Goal: Transaction & Acquisition: Purchase product/service

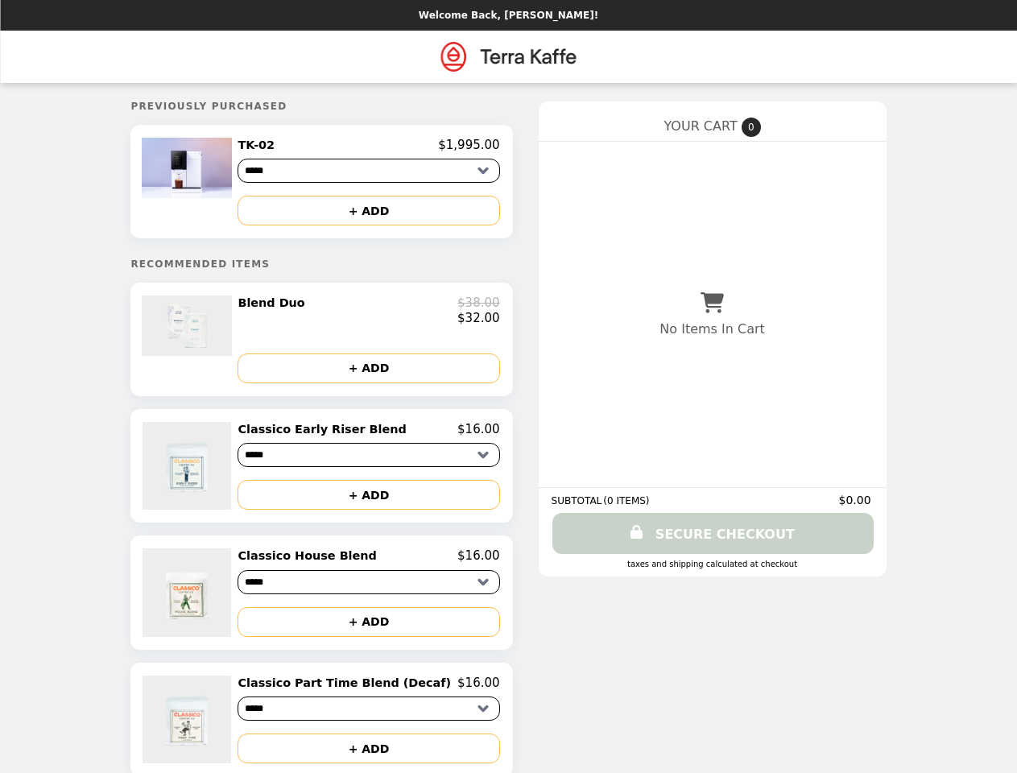
click at [216, 184] on img at bounding box center [189, 168] width 94 height 60
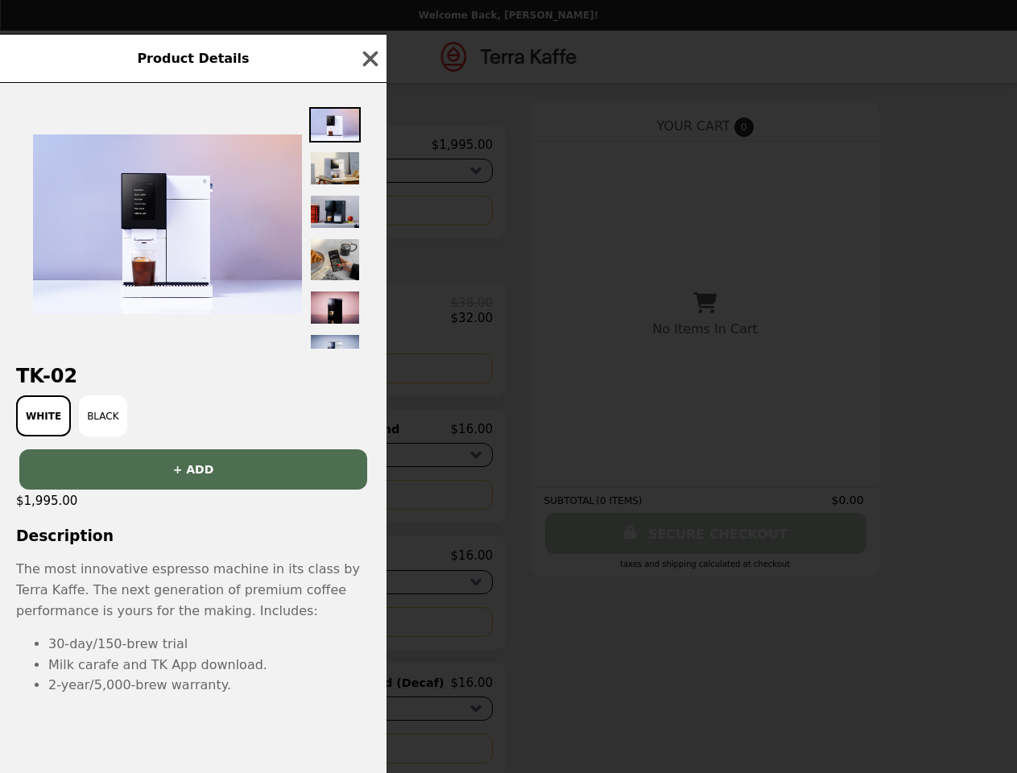
click at [369, 213] on div "Product Details TK-02 White Black + ADD $1,995.00 Description The most innovati…" at bounding box center [508, 386] width 1017 height 773
click at [216, 346] on div "TK-02 White Black + ADD $1,995.00 Description The most innovative espresso mach…" at bounding box center [193, 428] width 386 height 690
click at [369, 316] on div at bounding box center [193, 216] width 386 height 266
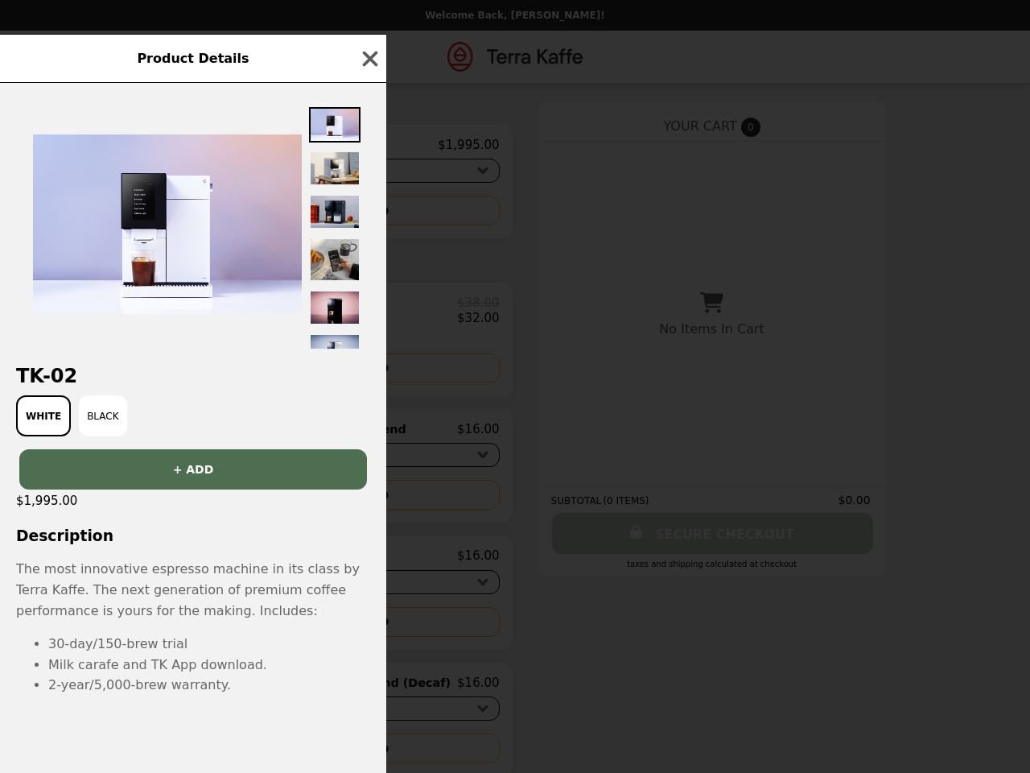
click at [369, 377] on h2 "TK-02" at bounding box center [193, 376] width 386 height 23
click at [216, 475] on button "+ ADD" at bounding box center [193, 469] width 348 height 40
click at [369, 439] on div "Product Details TK-02 White Black OOPS! FAILURE $1,995.00 Description The most …" at bounding box center [515, 386] width 1030 height 773
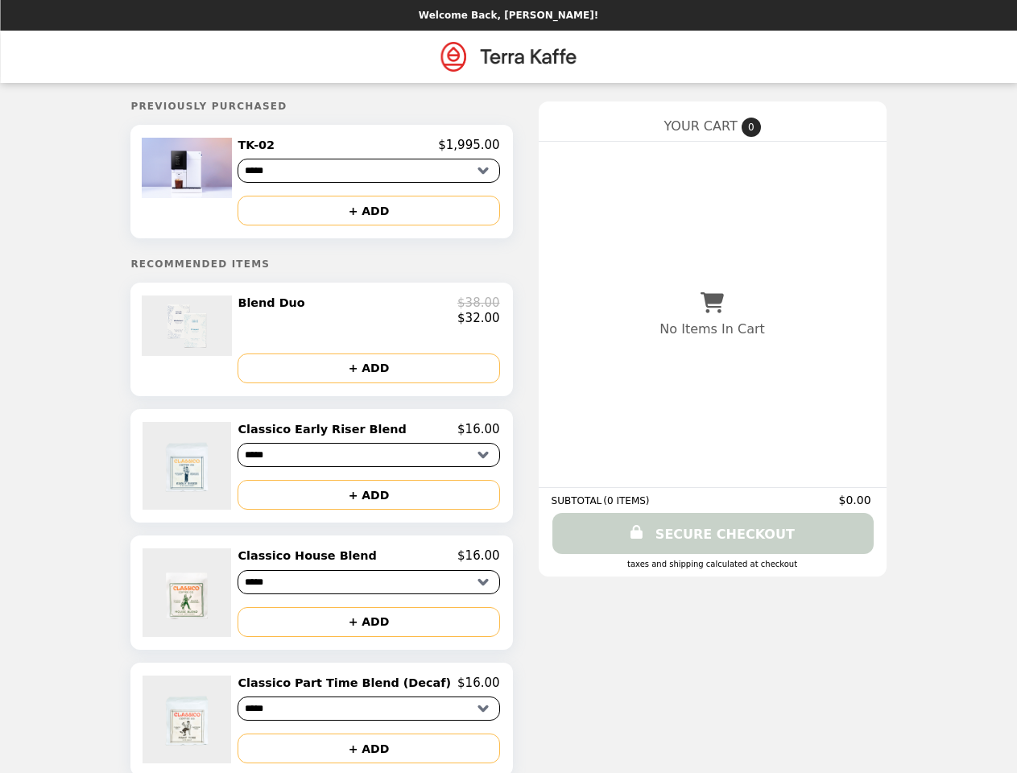
click at [369, 505] on button "+ ADD" at bounding box center [368, 495] width 262 height 30
click at [216, 603] on img at bounding box center [188, 592] width 92 height 88
